Goal: Task Accomplishment & Management: Manage account settings

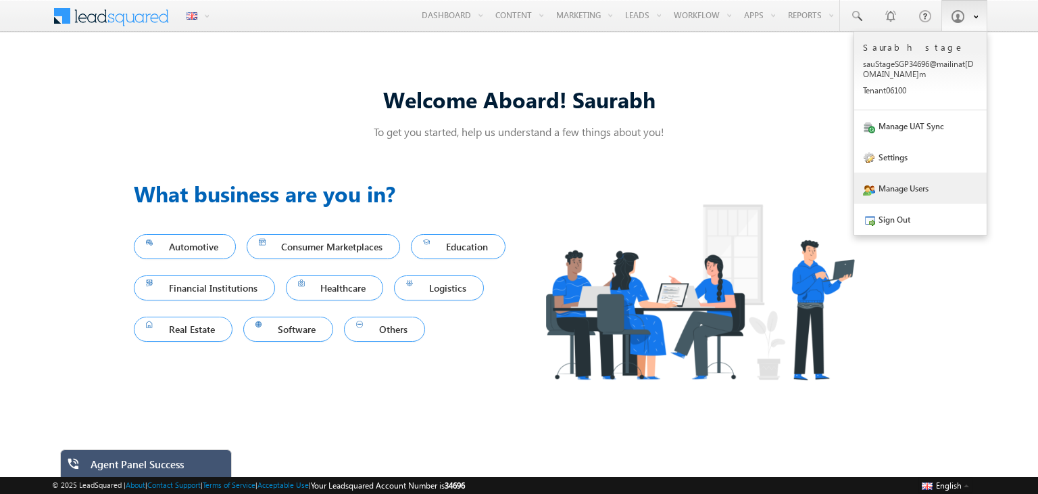
click at [896, 189] on link "Manage Users" at bounding box center [921, 187] width 133 height 31
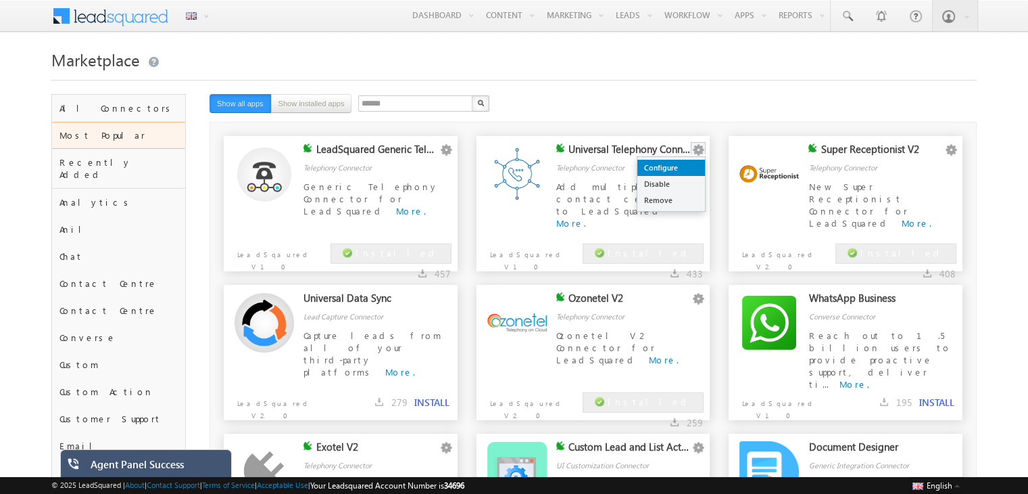
click at [684, 171] on link "Configure" at bounding box center [672, 168] width 68 height 16
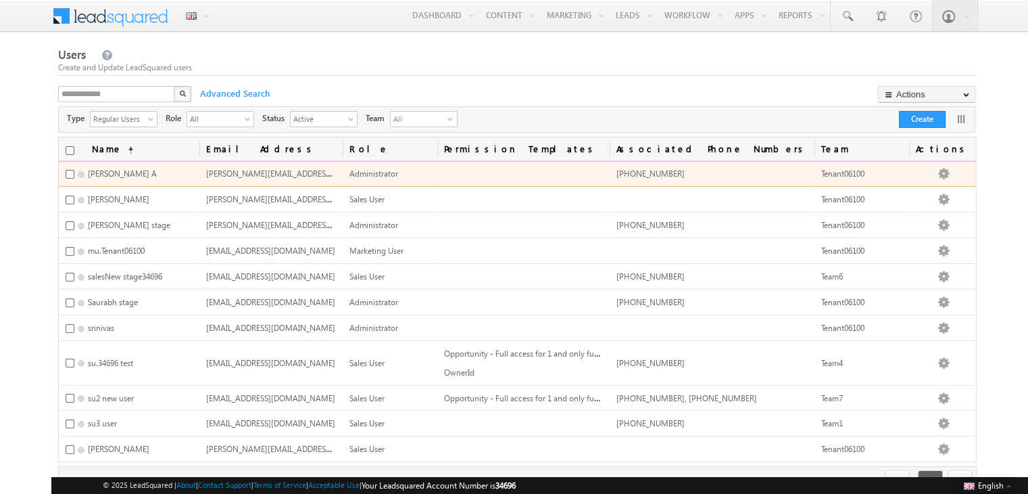
scroll to position [66, 0]
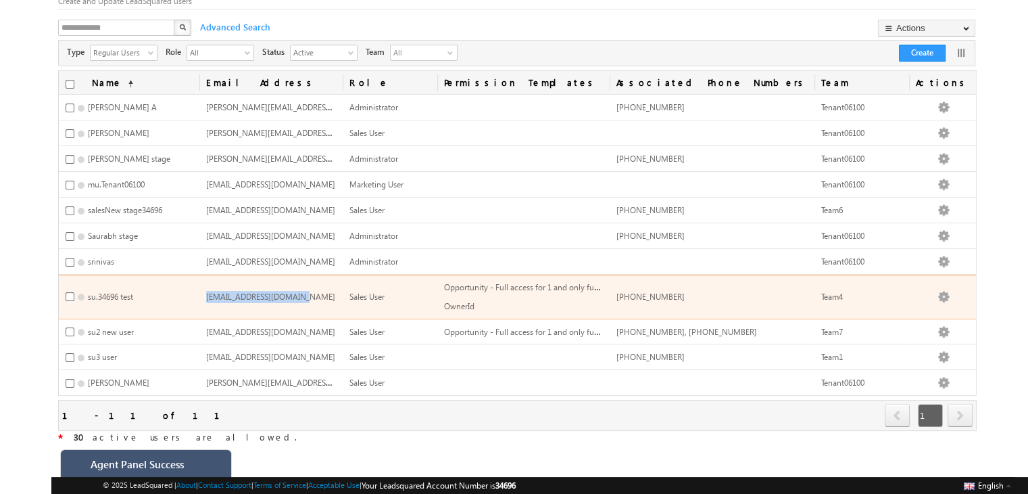
drag, startPoint x: 262, startPoint y: 291, endPoint x: 352, endPoint y: 288, distance: 89.3
click at [335, 291] on span "su.34696@mailinator.com" at bounding box center [270, 296] width 129 height 10
copy span "su.34696@mailinator.com"
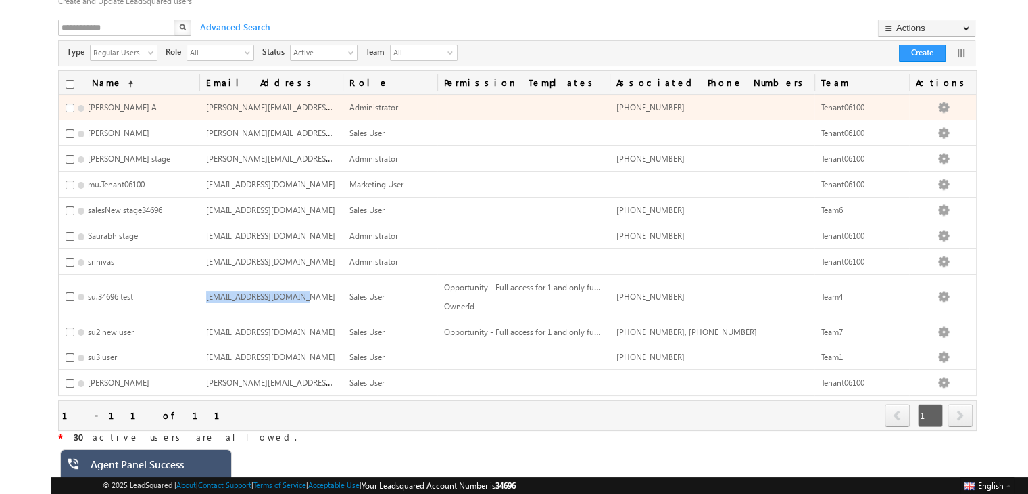
scroll to position [0, 0]
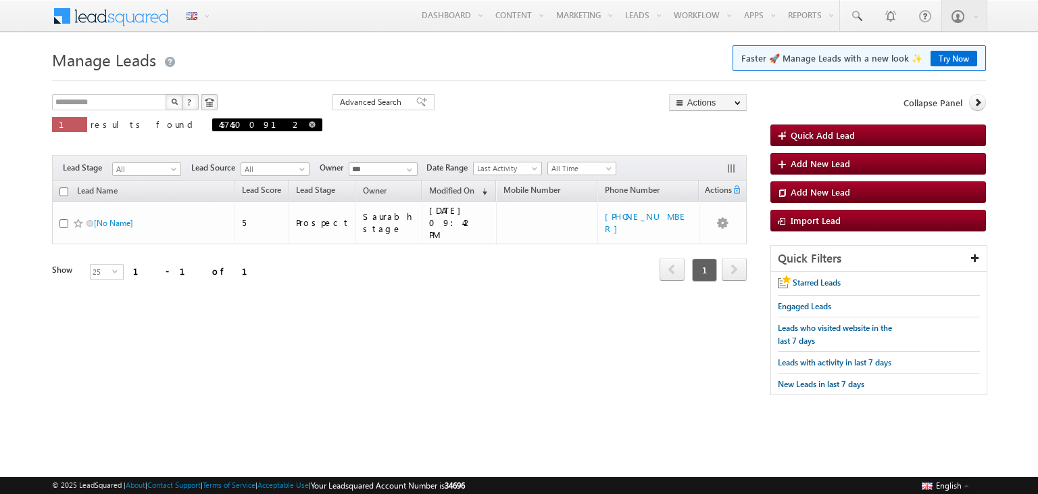
click at [309, 123] on span at bounding box center [312, 124] width 7 height 7
type input "**********"
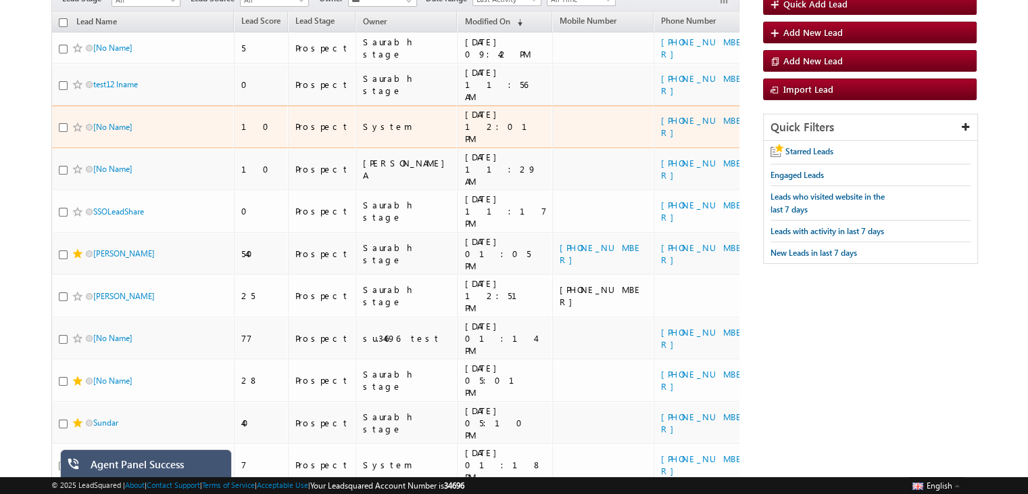
scroll to position [137, 0]
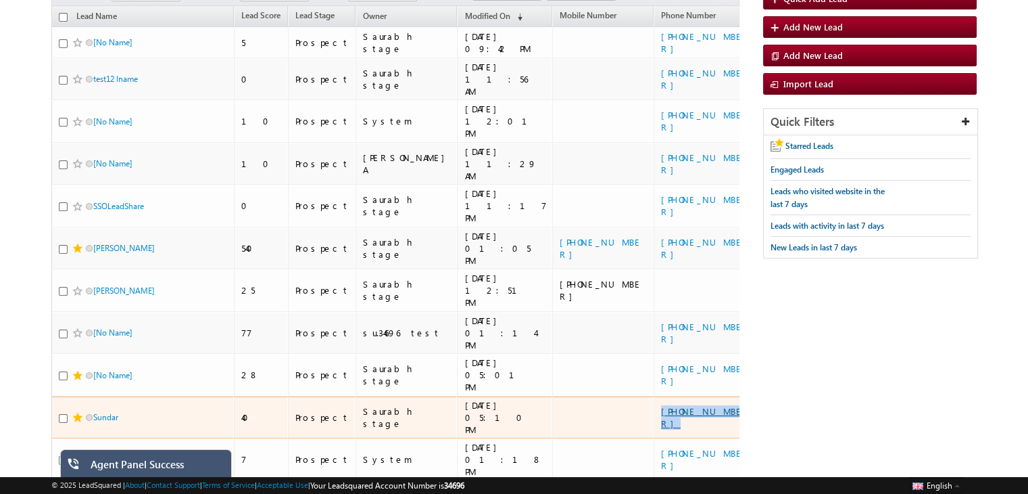
drag, startPoint x: 669, startPoint y: 318, endPoint x: 599, endPoint y: 321, distance: 69.7
click at [661, 405] on div "+91-7812903478" at bounding box center [705, 417] width 88 height 24
copy link "+91-7812903478"
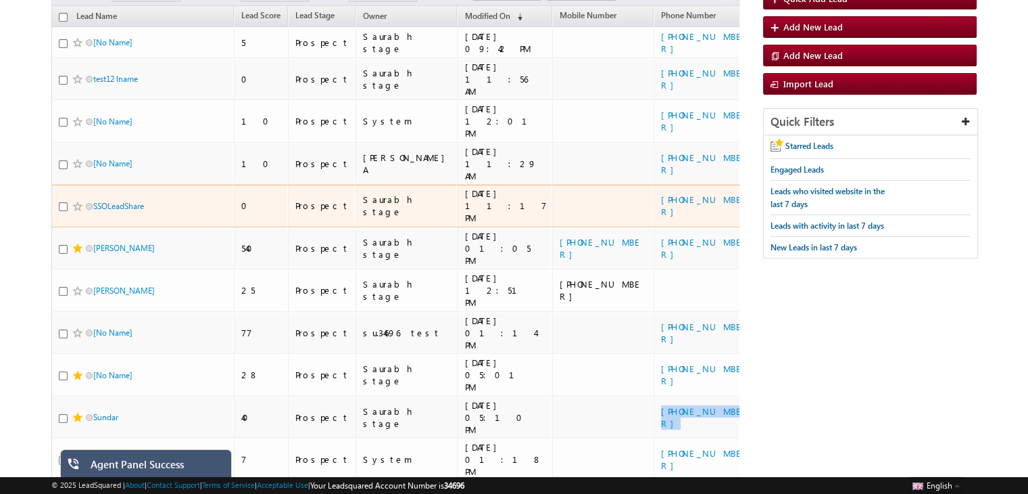
scroll to position [0, 0]
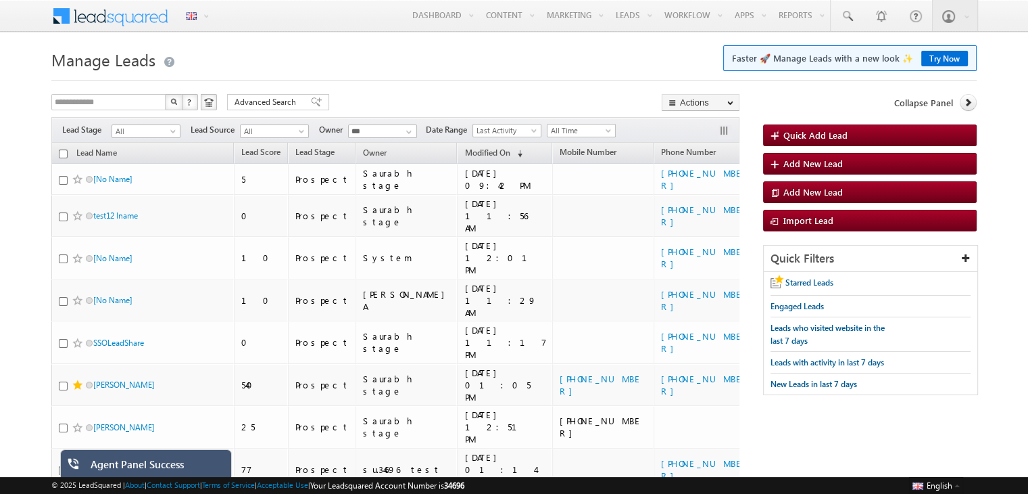
click at [381, 71] on h1 "Manage Leads Faster 🚀 Manage Leads with a new look ✨ Try Now" at bounding box center [514, 58] width 926 height 26
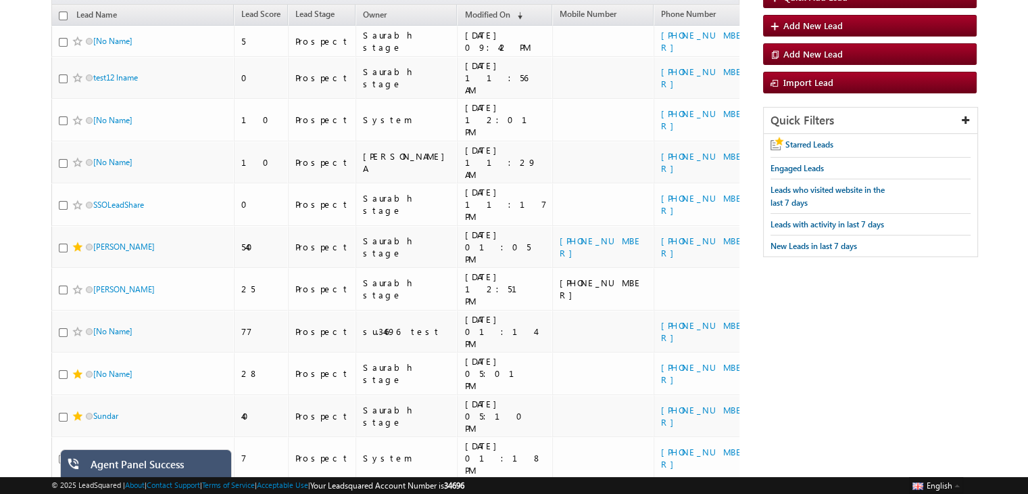
scroll to position [139, 0]
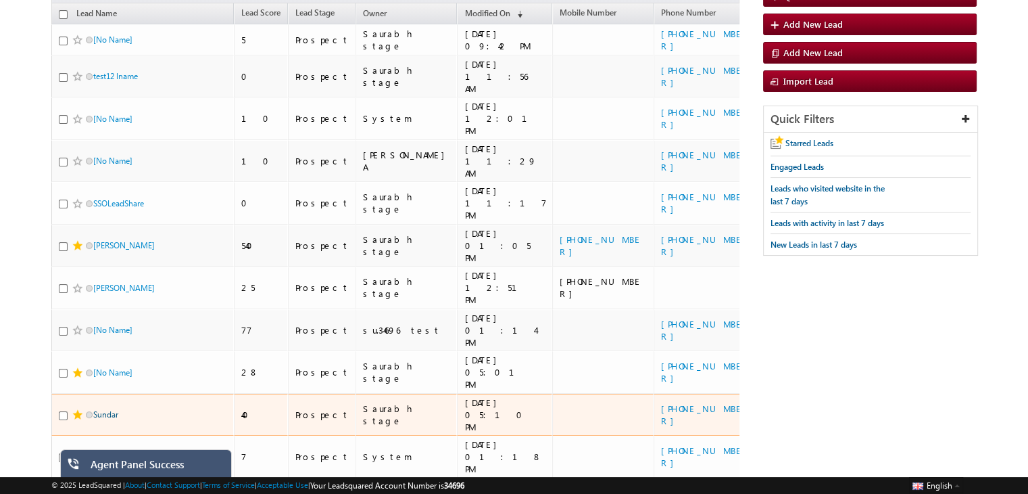
click at [105, 409] on link "Sundar" at bounding box center [105, 414] width 25 height 10
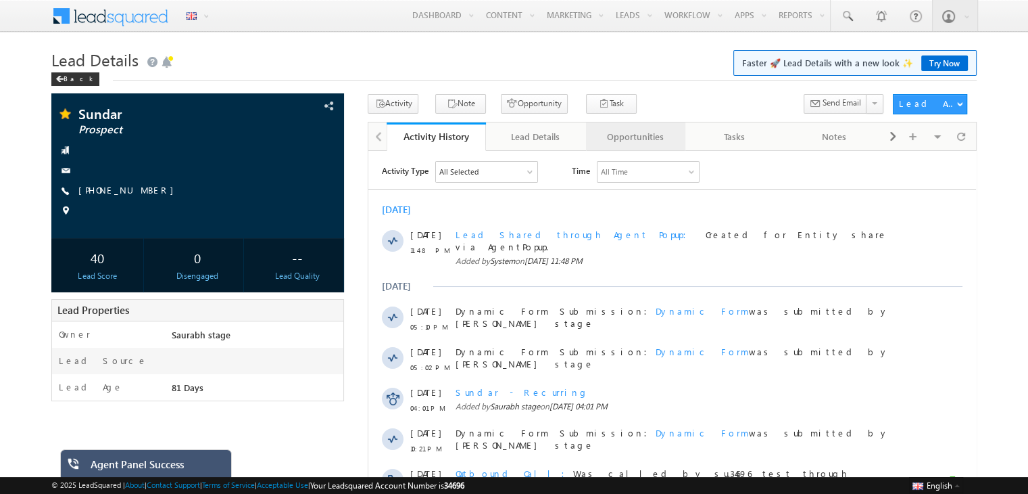
click at [624, 136] on div "Opportunities" at bounding box center [635, 136] width 76 height 16
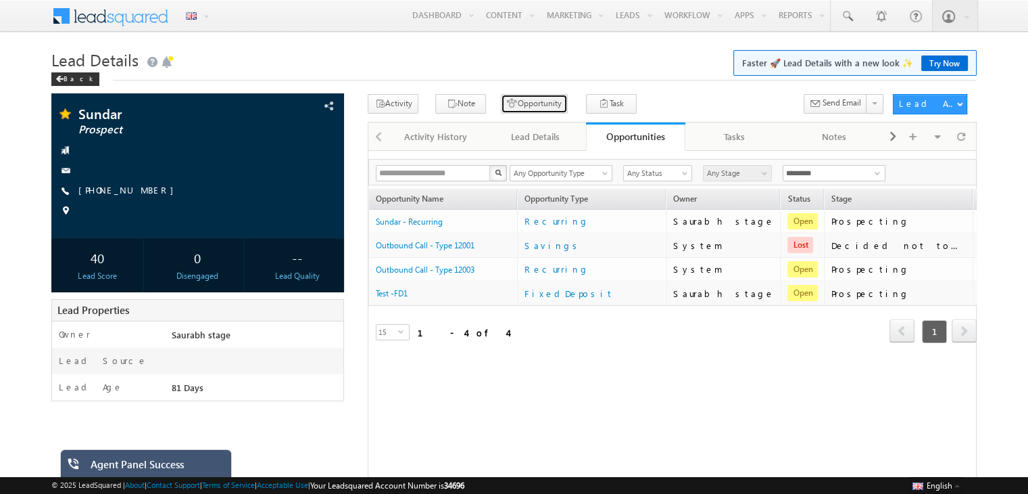
click at [525, 100] on button "Opportunity" at bounding box center [534, 104] width 67 height 20
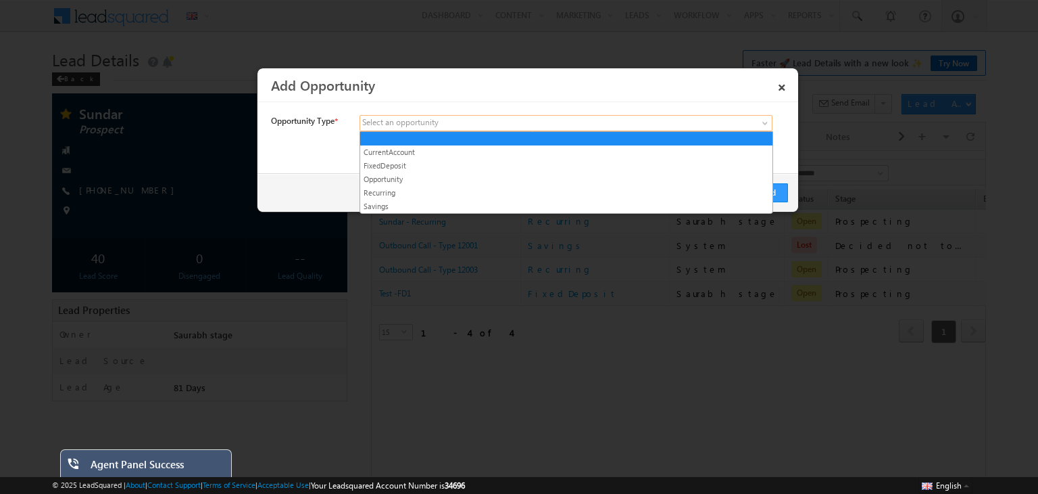
click at [535, 120] on span at bounding box center [465, 123] width 211 height 12
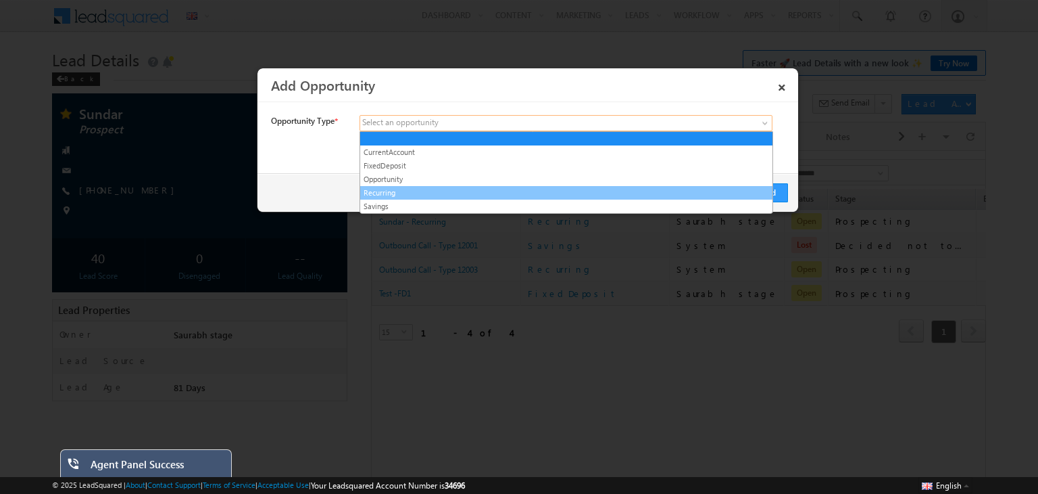
click at [377, 193] on link "Recurring" at bounding box center [566, 193] width 412 height 12
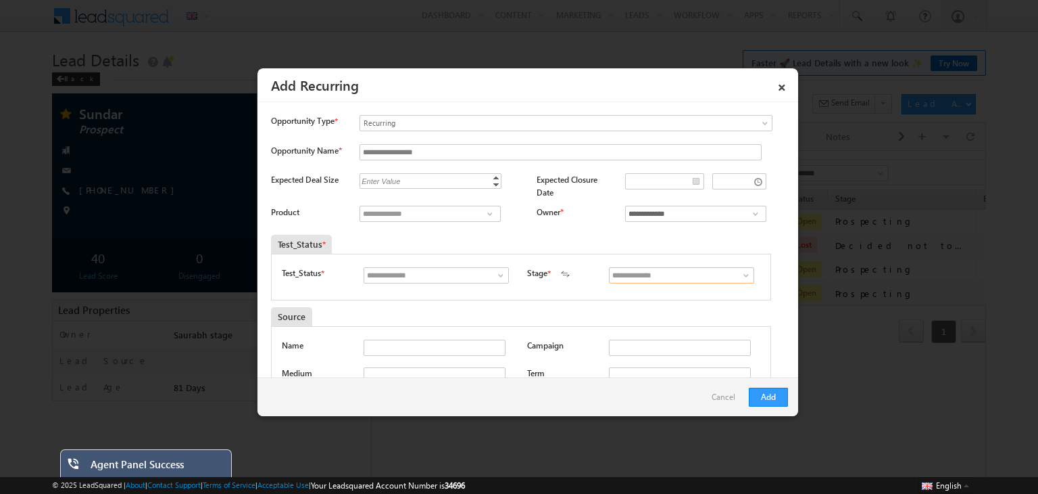
click at [643, 277] on input at bounding box center [681, 275] width 145 height 16
click at [740, 274] on span at bounding box center [747, 275] width 14 height 11
click at [495, 274] on span at bounding box center [501, 275] width 14 height 11
click at [422, 287] on link "Open" at bounding box center [436, 291] width 145 height 16
type input "****"
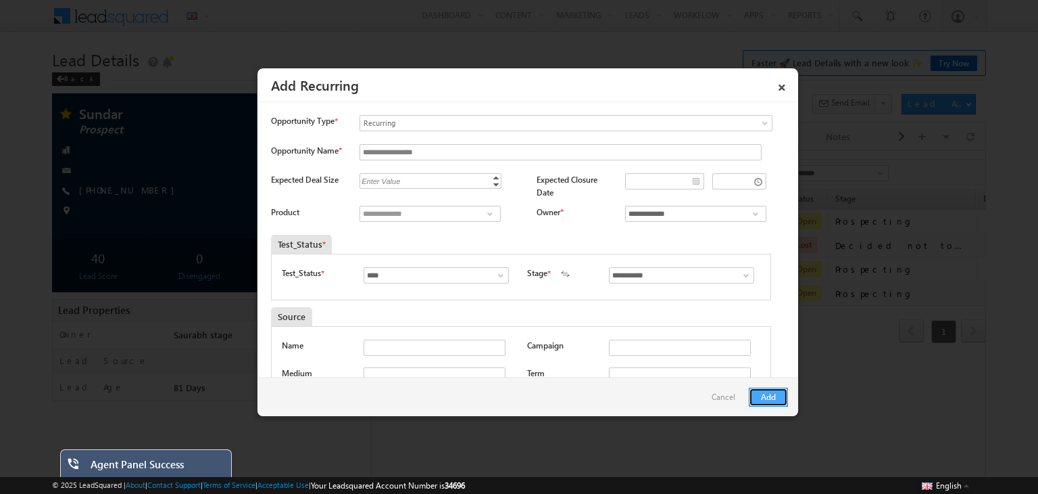
click at [763, 393] on button "Add" at bounding box center [768, 396] width 39 height 19
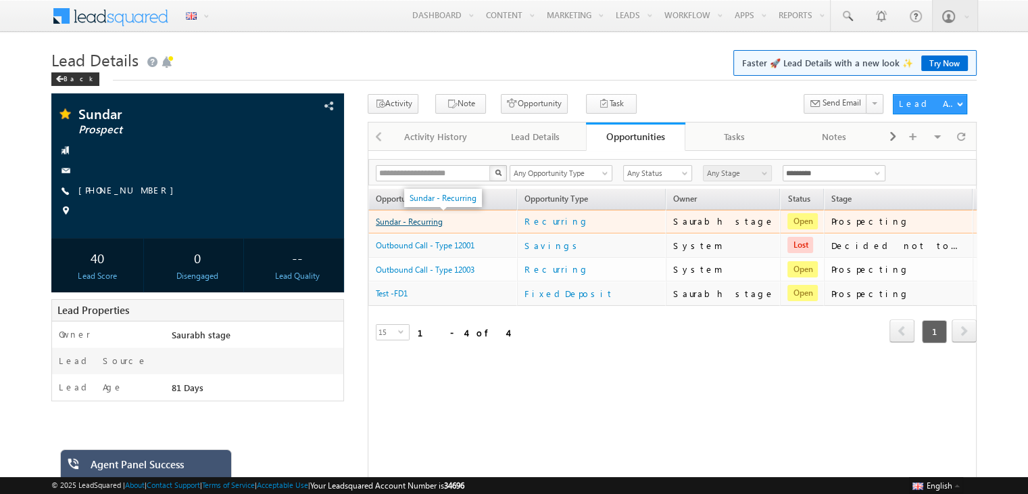
click at [425, 223] on link "Sundar - Recurring" at bounding box center [409, 221] width 67 height 10
